Goal: Transaction & Acquisition: Purchase product/service

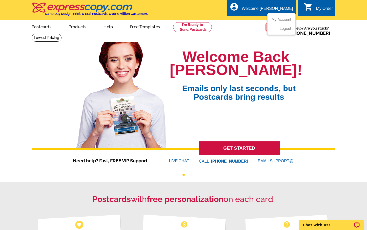
click at [275, 8] on div "Welcome [PERSON_NAME]" at bounding box center [267, 9] width 51 height 7
click at [325, 7] on div "My Order" at bounding box center [324, 9] width 17 height 7
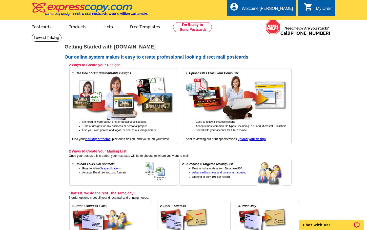
click at [322, 10] on div "My Order" at bounding box center [324, 9] width 17 height 7
click at [285, 10] on div "Welcome [PERSON_NAME]" at bounding box center [267, 9] width 51 height 7
click at [285, 18] on link "My Account" at bounding box center [280, 19] width 22 height 5
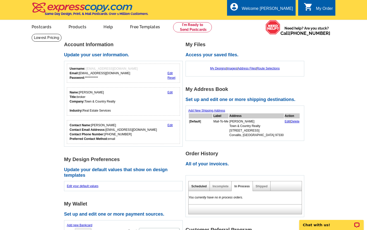
click at [201, 187] on link "Scheduled" at bounding box center [198, 187] width 15 height 4
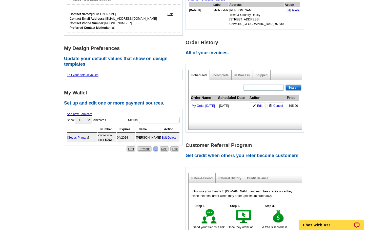
scroll to position [133, 0]
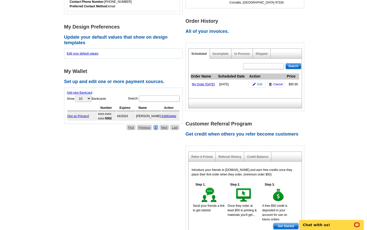
click at [259, 87] on span "Edit" at bounding box center [259, 84] width 5 height 5
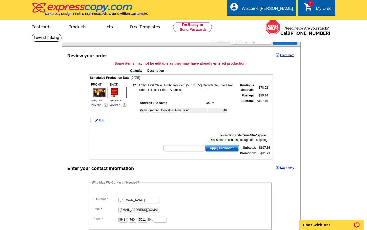
click at [101, 122] on link "Edit" at bounding box center [99, 120] width 18 height 7
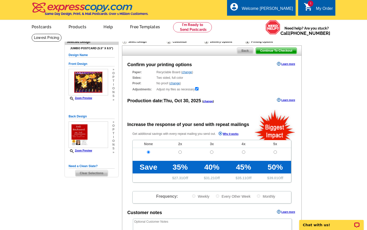
click at [248, 51] on span "Back" at bounding box center [245, 51] width 16 height 6
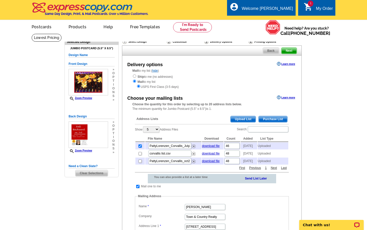
click at [274, 49] on span "Back" at bounding box center [271, 51] width 16 height 6
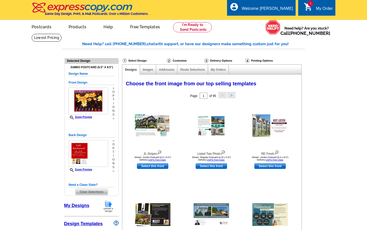
select select "785"
click at [98, 192] on span "Clear Selections" at bounding box center [91, 192] width 32 height 6
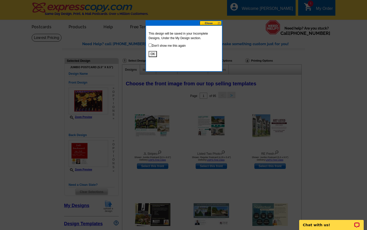
click at [153, 55] on button "OK" at bounding box center [152, 54] width 8 height 6
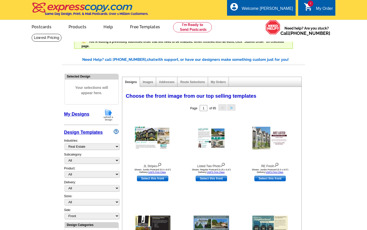
select select "785"
click at [111, 115] on img at bounding box center [108, 115] width 13 height 13
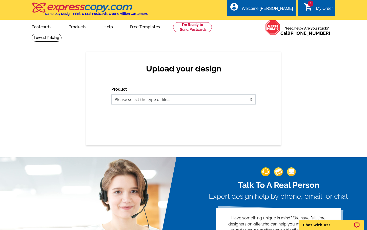
click at [111, 95] on select "Please select the type of file... Postcards Business Cards Letters and flyers G…" at bounding box center [183, 100] width 144 height 10
select select "1"
click option "Postcards" at bounding box center [0, 0] width 0 height 0
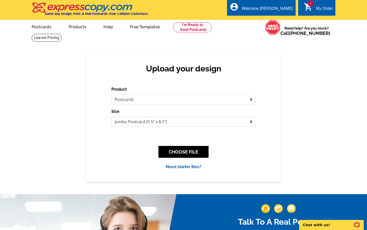
click at [111, 117] on select "Jumbo Postcard (5.5" x 8.5") Regular Postcard (4.25" x 5.6") Panoramic Postcard…" at bounding box center [183, 122] width 144 height 10
click option "Jumbo Postcard (5.5" x 8.5")" at bounding box center [0, 0] width 0 height 0
click at [194, 151] on button "CHOOSE FILE" at bounding box center [183, 152] width 50 height 12
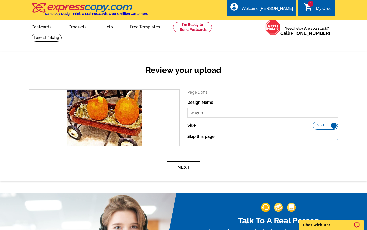
click at [188, 166] on button "Next" at bounding box center [183, 168] width 33 height 12
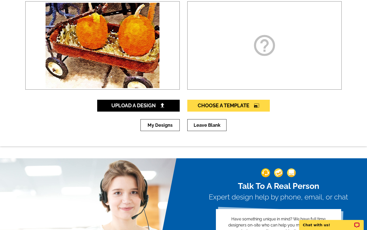
scroll to position [51, 0]
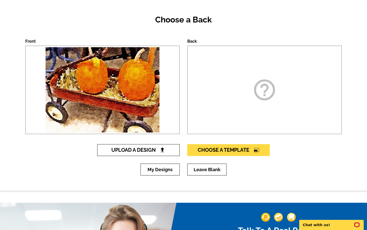
click at [163, 151] on img at bounding box center [162, 149] width 5 height 5
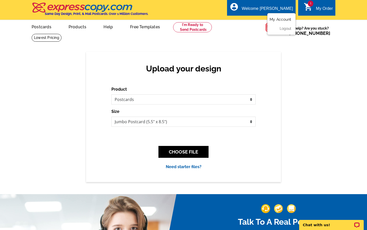
click at [285, 18] on link "My Account" at bounding box center [280, 19] width 22 height 5
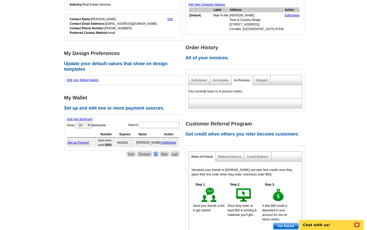
scroll to position [128, 0]
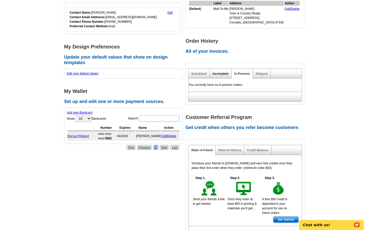
click at [225, 74] on link "Incomplete" at bounding box center [220, 74] width 16 height 4
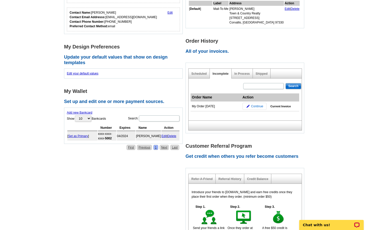
click at [254, 107] on span "Continue" at bounding box center [257, 106] width 12 height 5
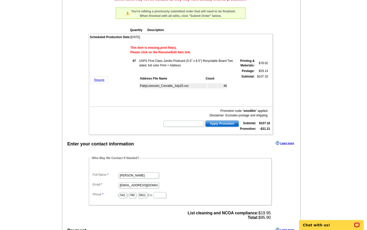
scroll to position [95, 0]
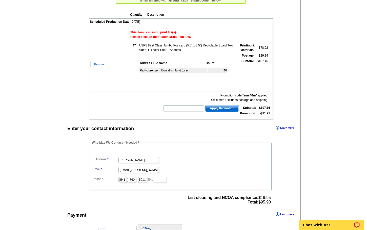
click at [101, 63] on link "Resume" at bounding box center [99, 64] width 18 height 7
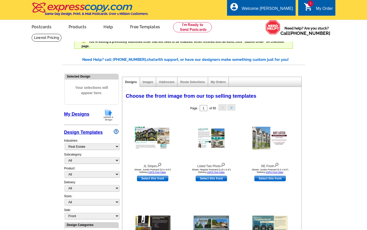
select select "785"
click at [79, 115] on link "My Designs" at bounding box center [76, 114] width 25 height 5
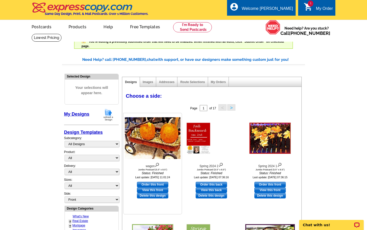
click at [150, 186] on link "Order this front" at bounding box center [152, 185] width 31 height 6
select select "2"
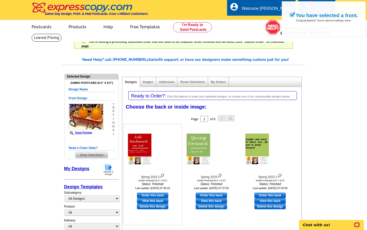
click at [158, 196] on link "Order this back" at bounding box center [152, 196] width 31 height 6
select select "front"
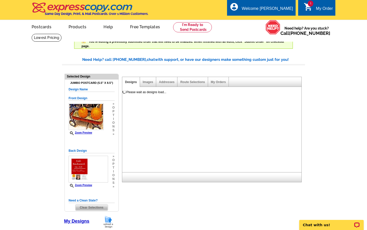
scroll to position [17, 0]
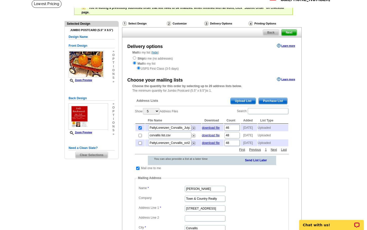
scroll to position [33, 0]
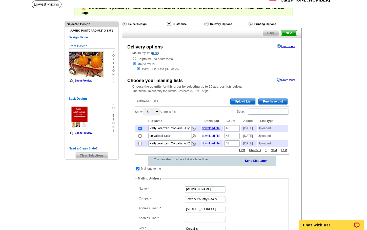
click at [292, 33] on span "Next" at bounding box center [288, 33] width 15 height 6
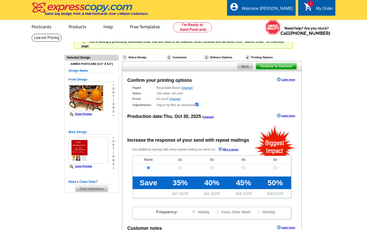
radio input "false"
click at [275, 66] on span "Continue To Checkout" at bounding box center [276, 66] width 41 height 6
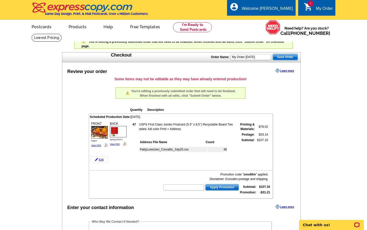
click at [224, 189] on span "Apply Promotion" at bounding box center [221, 188] width 33 height 6
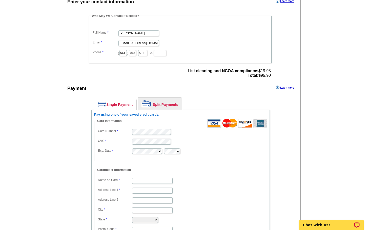
scroll to position [216, 0]
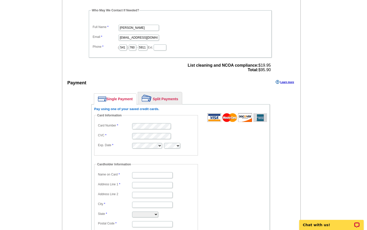
click at [149, 171] on fieldset "Cardholder Information Name on Card Address Line 1 Address Line 2 City State Al…" at bounding box center [146, 198] width 104 height 72
click at [153, 176] on input "Name on Card" at bounding box center [152, 176] width 40 height 6
type input "[PERSON_NAME]"
click at [148, 186] on input "Address Line 1" at bounding box center [152, 185] width 40 height 6
type input "[STREET_ADDRESS]"
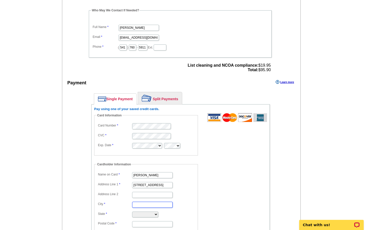
type input "Corvallis"
select select "OR"
type input "97330"
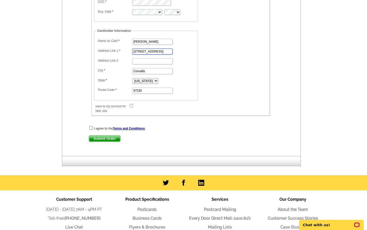
scroll to position [358, 0]
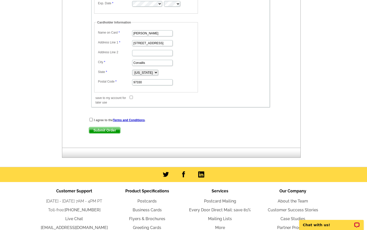
click at [93, 121] on div "I agree to the Terms and Conditions ." at bounding box center [180, 120] width 183 height 5
click at [91, 121] on input "checkbox" at bounding box center [90, 119] width 3 height 3
checkbox input "true"
click at [105, 132] on span "Submit Order" at bounding box center [104, 130] width 31 height 6
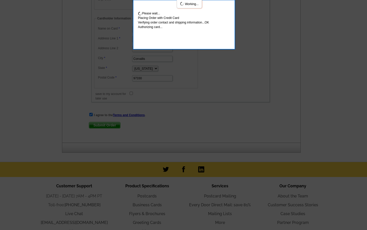
scroll to position [386, 0]
